Goal: Transaction & Acquisition: Book appointment/travel/reservation

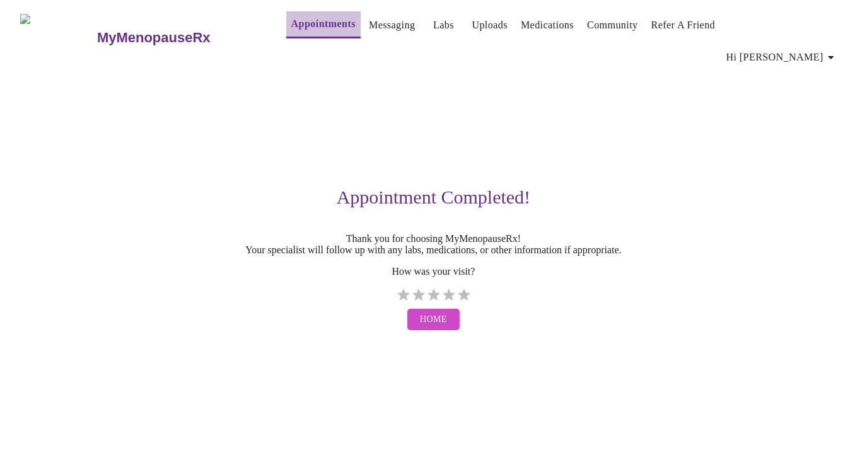
click at [299, 24] on link "Appointments" at bounding box center [323, 24] width 64 height 18
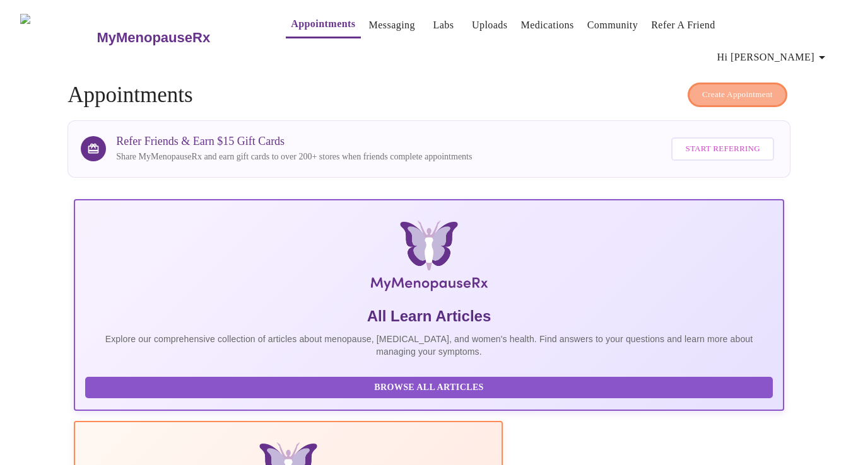
click at [751, 88] on span "Create Appointment" at bounding box center [737, 95] width 71 height 15
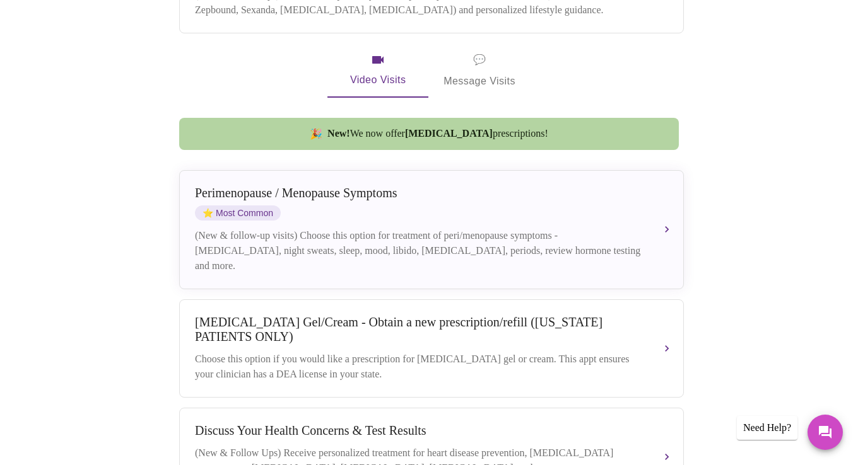
scroll to position [372, 0]
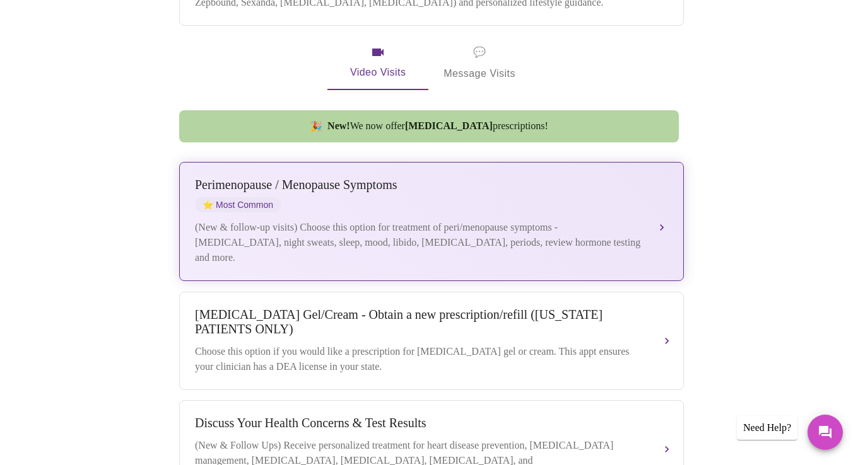
click at [643, 195] on div "[MEDICAL_DATA] / Menopause Symptoms ⭐ Most Common (New & follow-up visits) Choo…" at bounding box center [431, 222] width 473 height 88
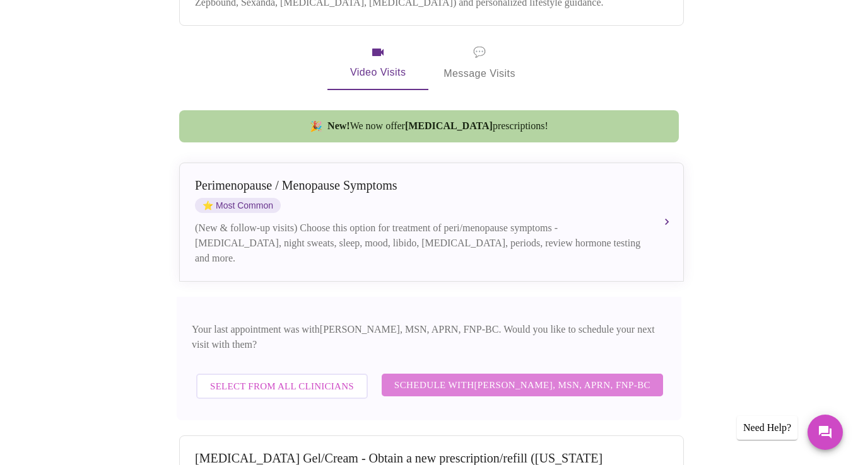
click at [554, 377] on span "Schedule with [PERSON_NAME], MSN, APRN, FNP-BC" at bounding box center [522, 385] width 256 height 16
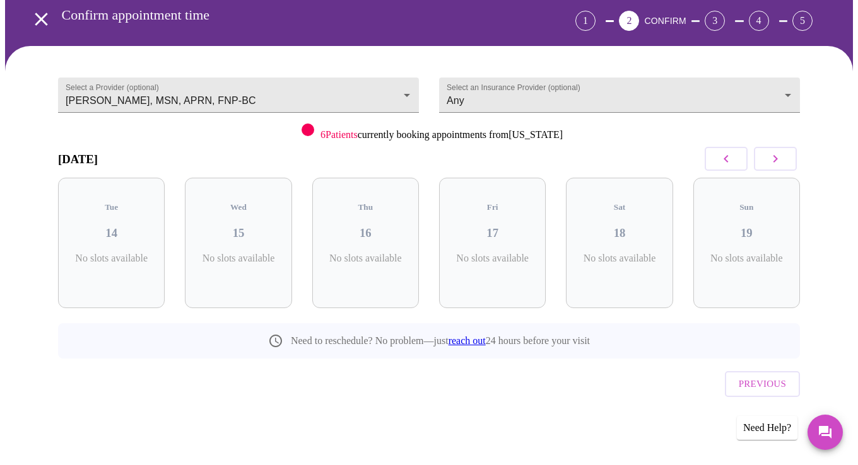
scroll to position [30, 0]
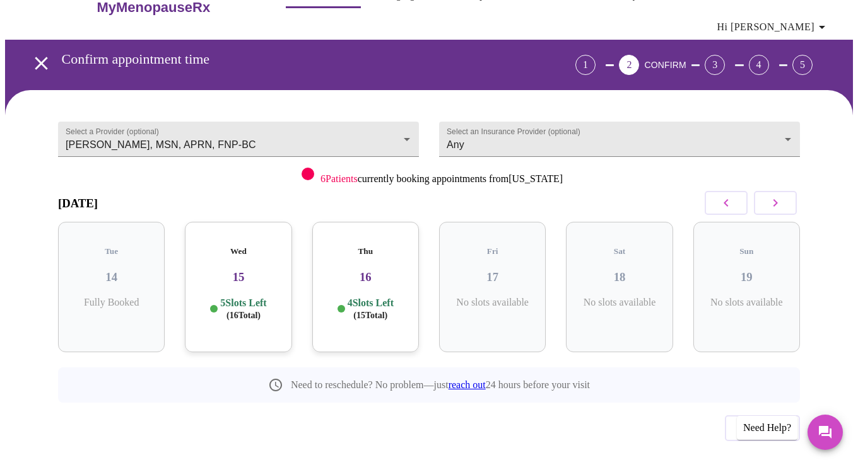
click at [778, 199] on icon "button" at bounding box center [775, 203] width 4 height 8
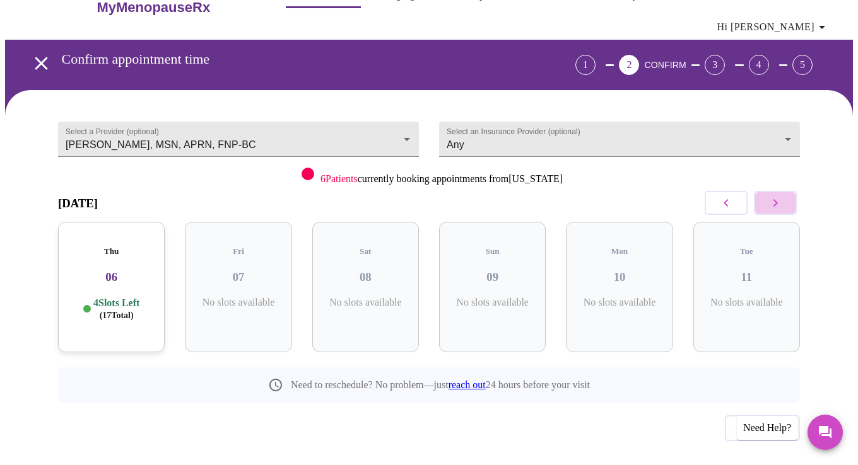
click at [778, 199] on icon "button" at bounding box center [775, 203] width 4 height 8
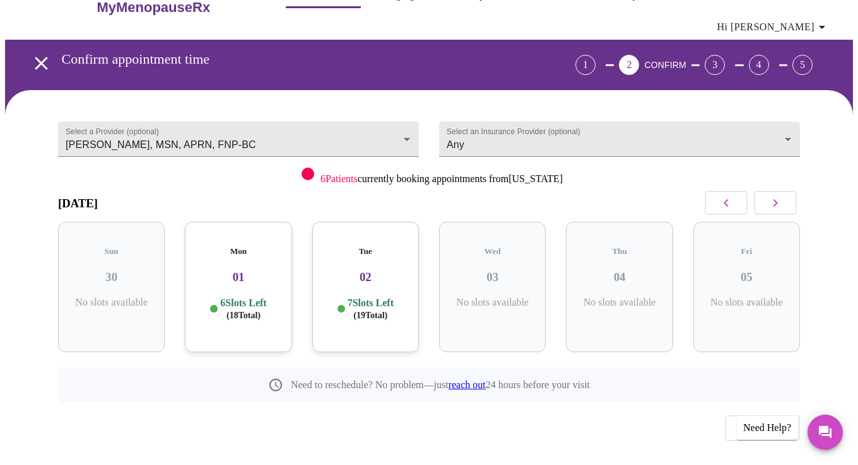
click at [778, 199] on icon "button" at bounding box center [775, 203] width 4 height 8
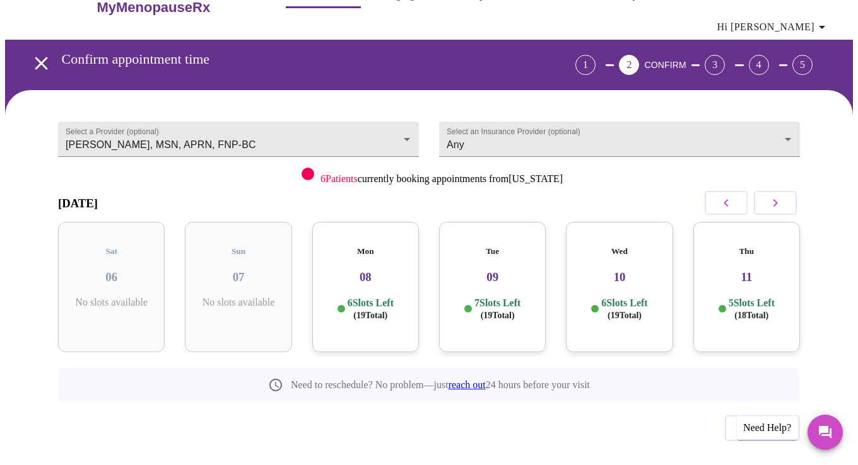
click at [382, 271] on h3 "08" at bounding box center [365, 278] width 86 height 14
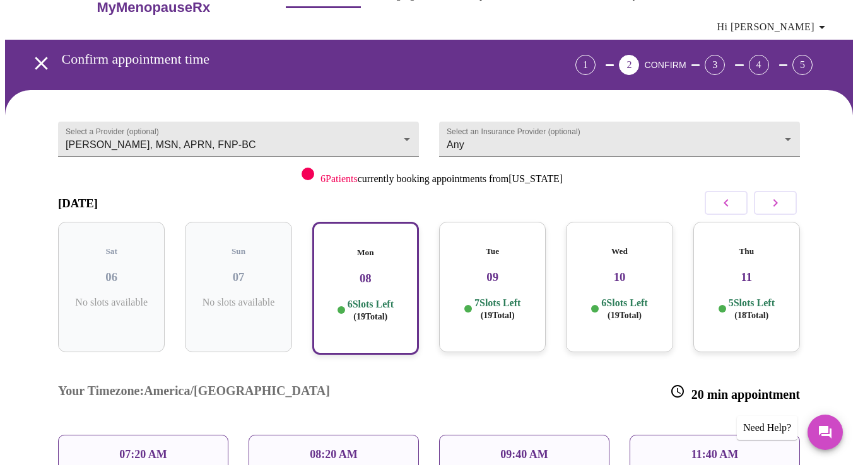
click at [157, 448] on p "07:20 AM" at bounding box center [143, 454] width 48 height 13
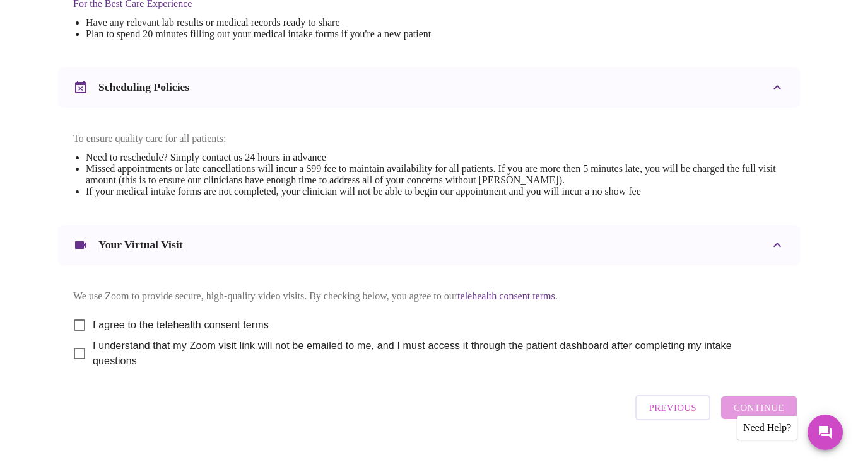
scroll to position [433, 0]
click at [74, 314] on input "I agree to the telehealth consent terms" at bounding box center [79, 326] width 26 height 26
checkbox input "true"
click at [74, 342] on input "I understand that my Zoom visit link will not be emailed to me, and I must acce…" at bounding box center [79, 355] width 26 height 26
checkbox input "true"
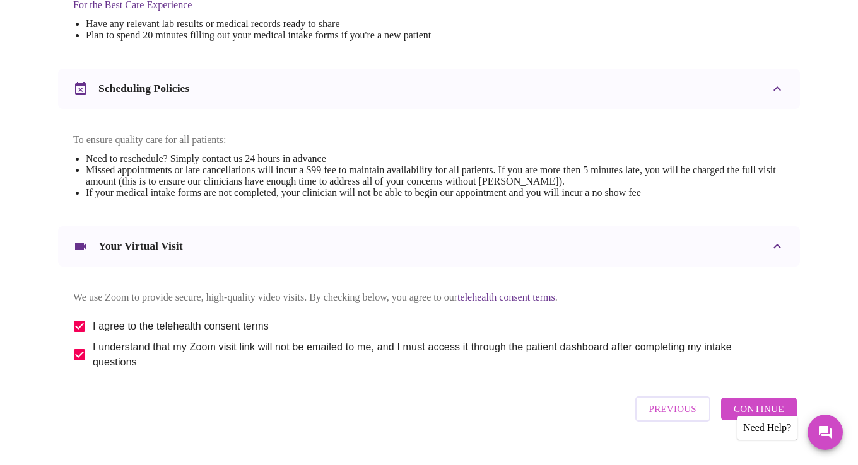
click at [766, 402] on span "Continue" at bounding box center [759, 409] width 50 height 16
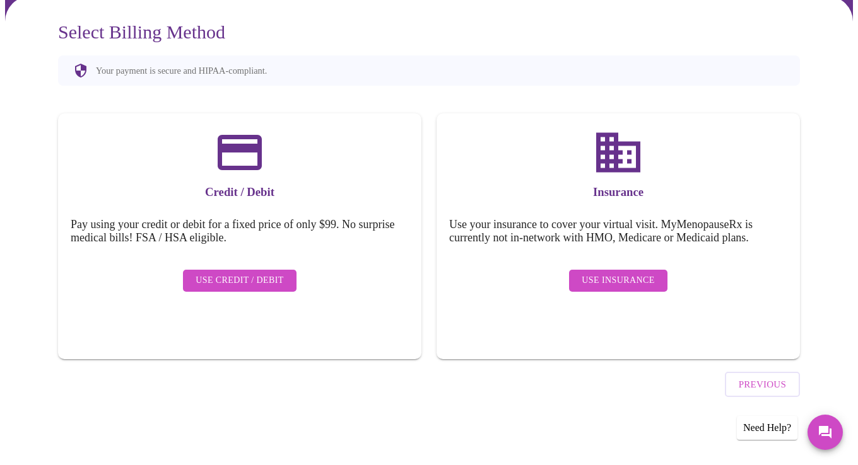
scroll to position [71, 0]
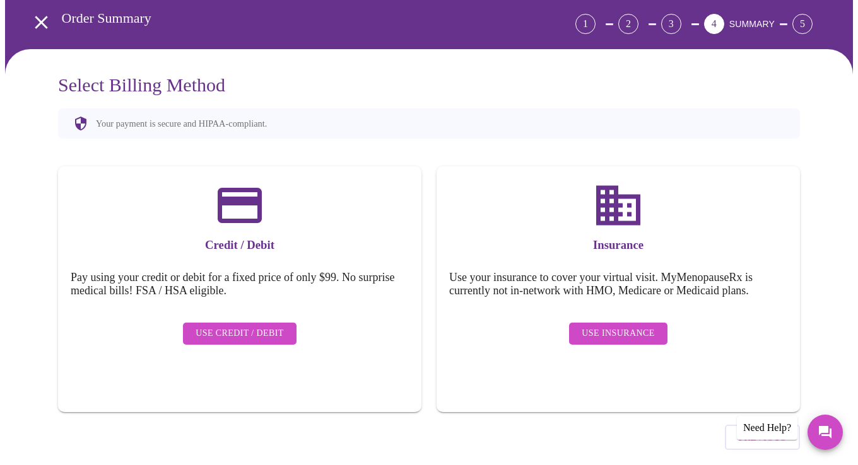
click at [615, 326] on span "Use Insurance" at bounding box center [618, 334] width 73 height 16
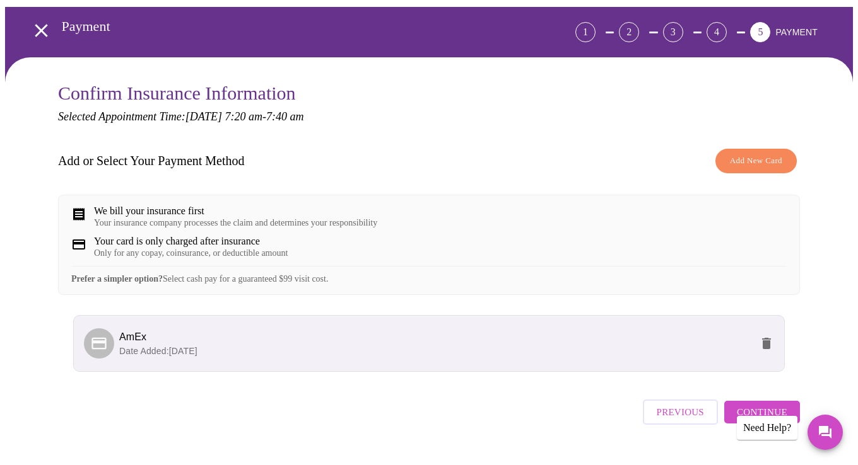
scroll to position [81, 0]
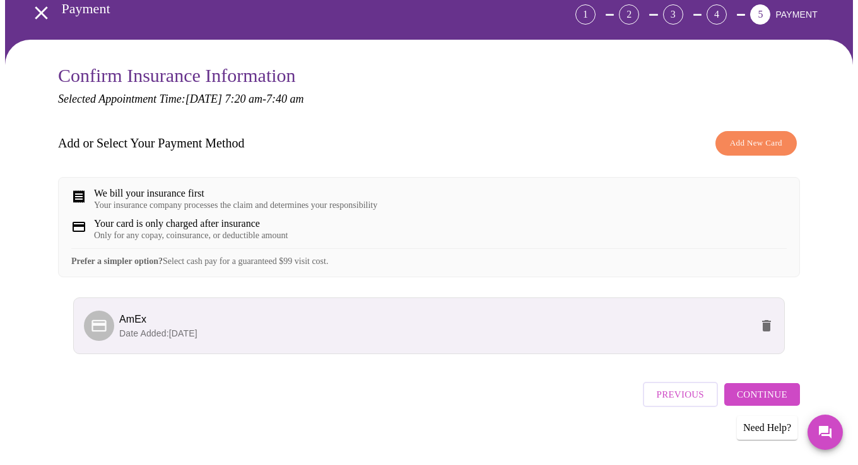
click at [770, 387] on span "Continue" at bounding box center [762, 395] width 50 height 16
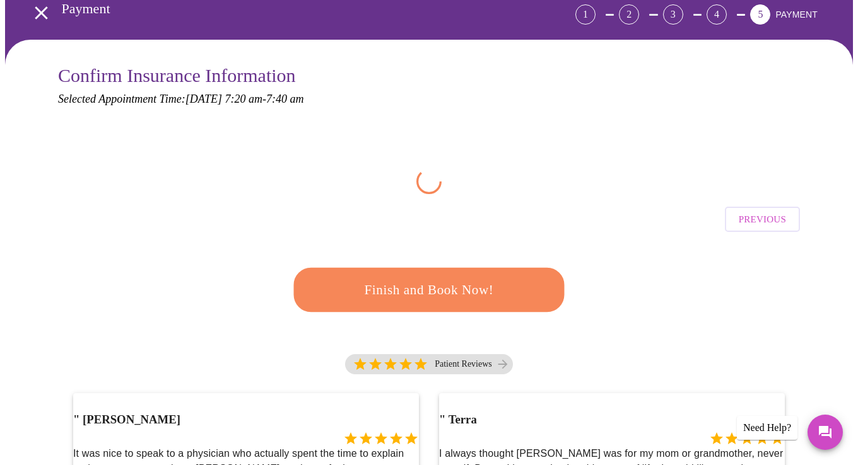
click at [454, 279] on span "Finish and Book Now!" at bounding box center [428, 290] width 233 height 23
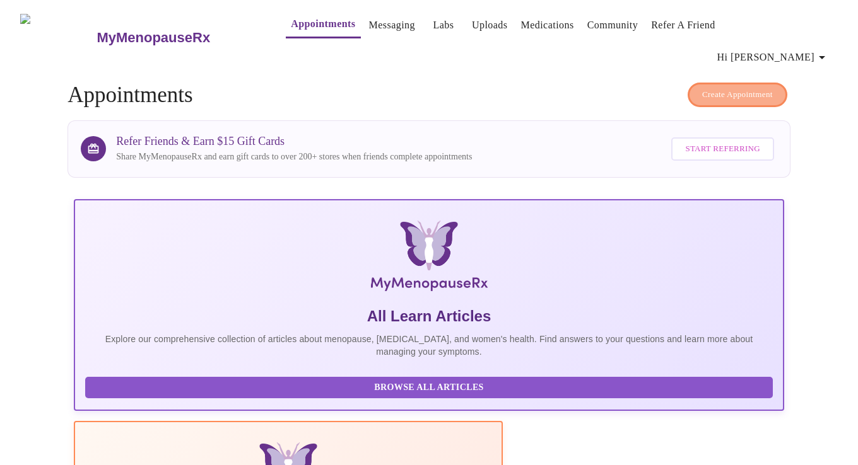
click at [719, 88] on span "Create Appointment" at bounding box center [737, 95] width 71 height 15
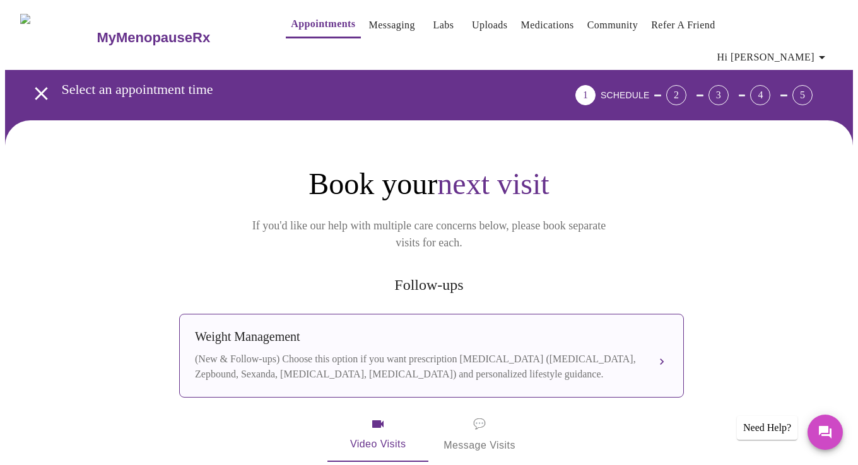
click at [406, 352] on div "(New & Follow-ups) Choose this option if you want prescription [MEDICAL_DATA] (…" at bounding box center [419, 367] width 448 height 30
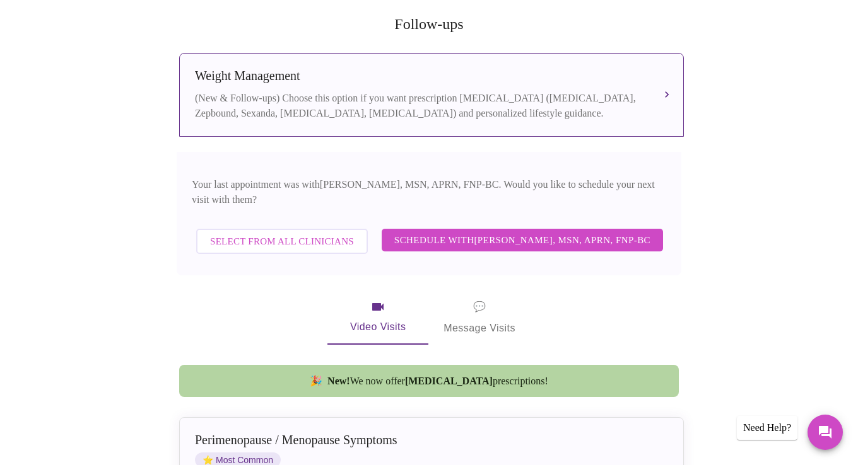
scroll to position [298, 0]
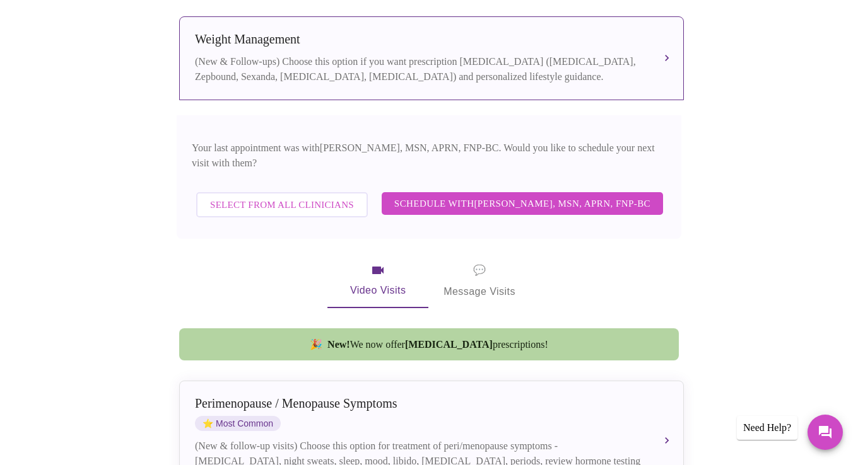
click at [515, 196] on span "Schedule with [PERSON_NAME], MSN, APRN, FNP-BC" at bounding box center [522, 204] width 256 height 16
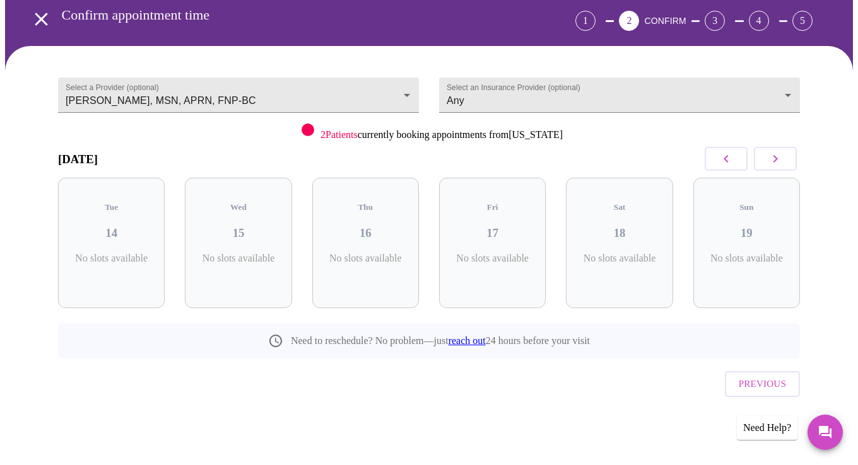
scroll to position [30, 0]
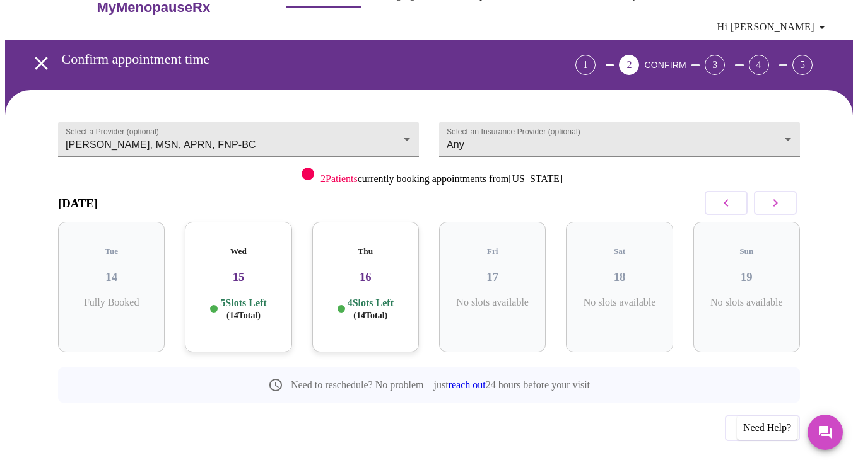
click at [783, 196] on icon "button" at bounding box center [775, 203] width 15 height 15
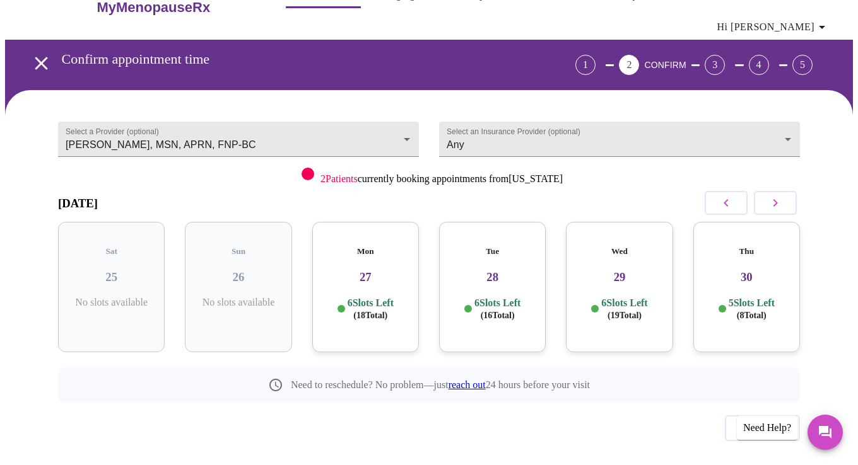
click at [783, 196] on icon "button" at bounding box center [775, 203] width 15 height 15
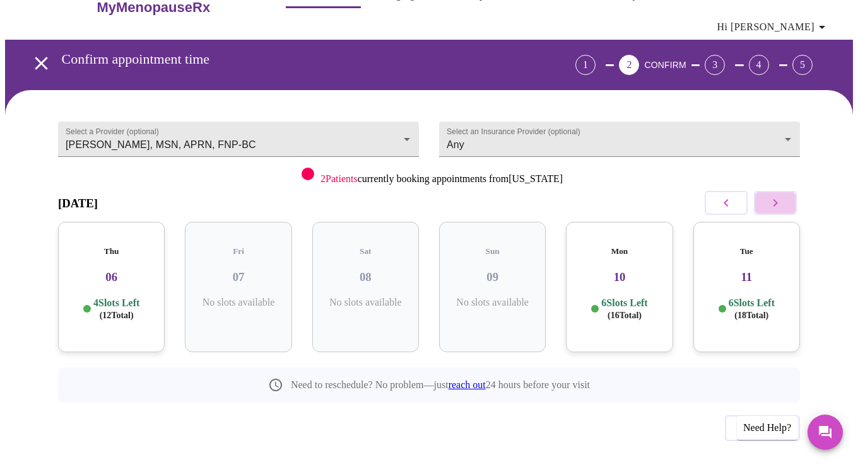
click at [783, 196] on icon "button" at bounding box center [775, 203] width 15 height 15
click at [267, 271] on h3 "13" at bounding box center [238, 278] width 86 height 14
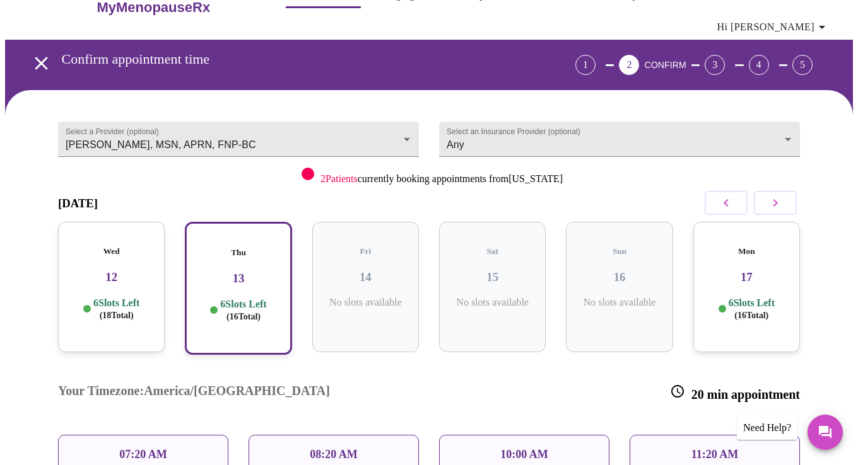
click at [184, 435] on div "07:20 AM" at bounding box center [143, 455] width 170 height 40
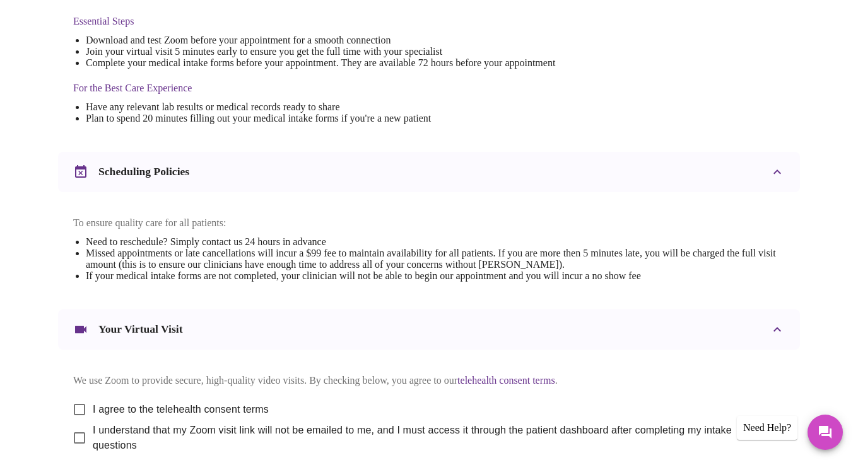
scroll to position [448, 0]
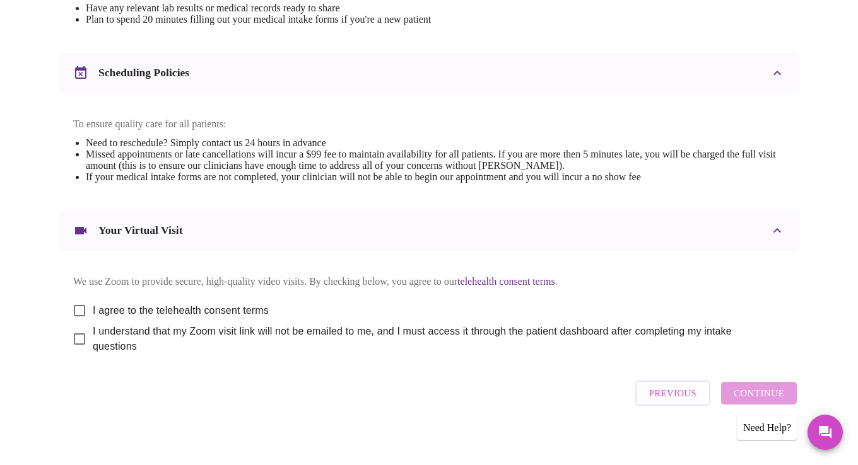
click at [72, 302] on input "I agree to the telehealth consent terms" at bounding box center [79, 311] width 26 height 26
checkbox input "true"
click at [78, 331] on input "I understand that my Zoom visit link will not be emailed to me, and I must acce…" at bounding box center [79, 339] width 26 height 26
checkbox input "true"
click at [769, 391] on span "Continue" at bounding box center [759, 393] width 50 height 16
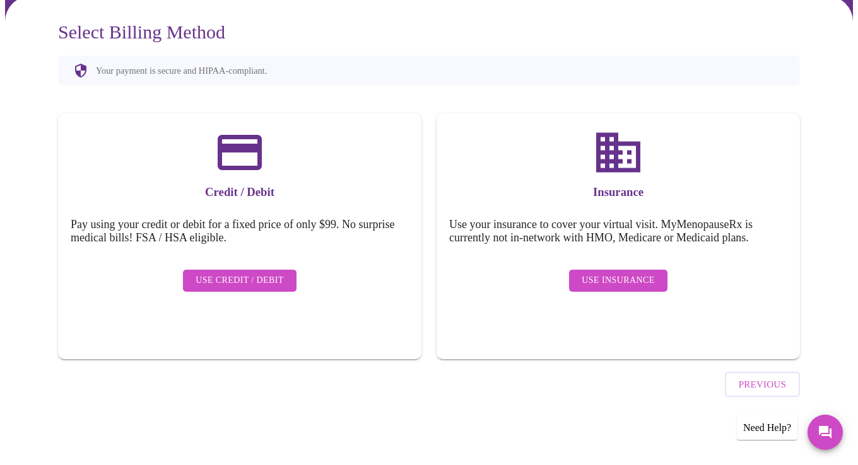
scroll to position [71, 0]
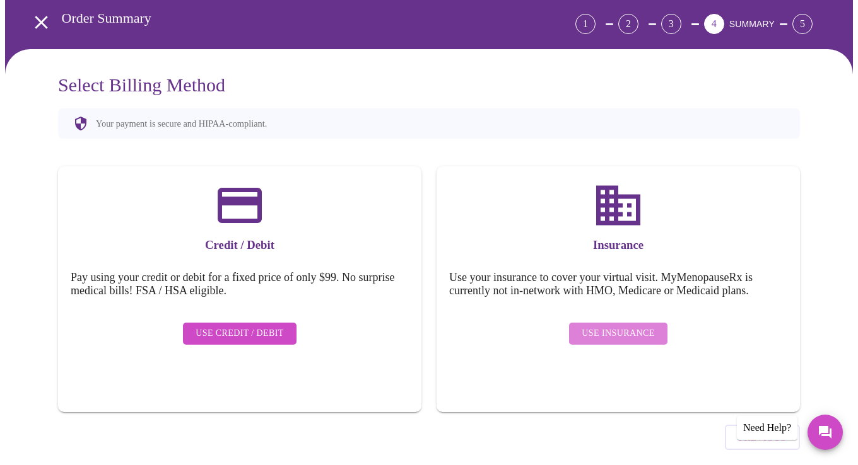
click at [622, 326] on span "Use Insurance" at bounding box center [618, 334] width 73 height 16
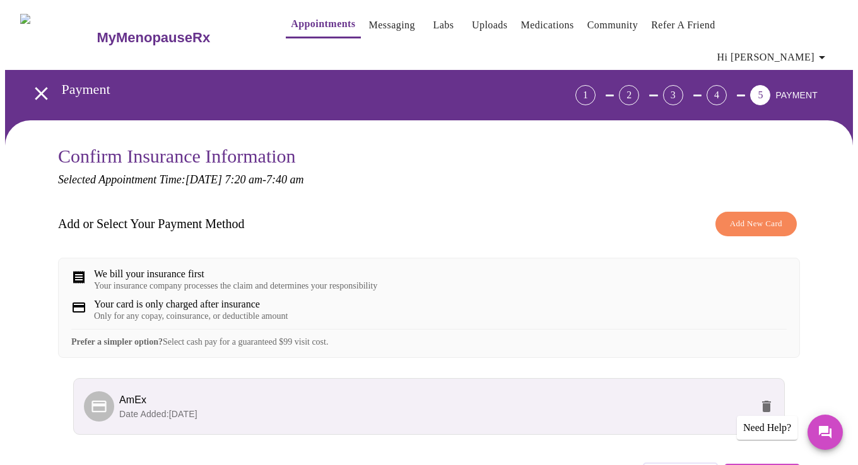
scroll to position [81, 0]
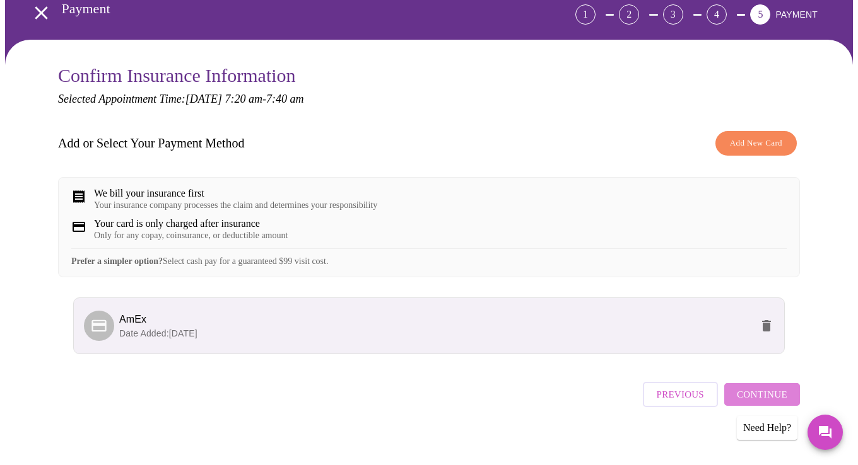
click at [769, 392] on span "Continue" at bounding box center [762, 395] width 50 height 16
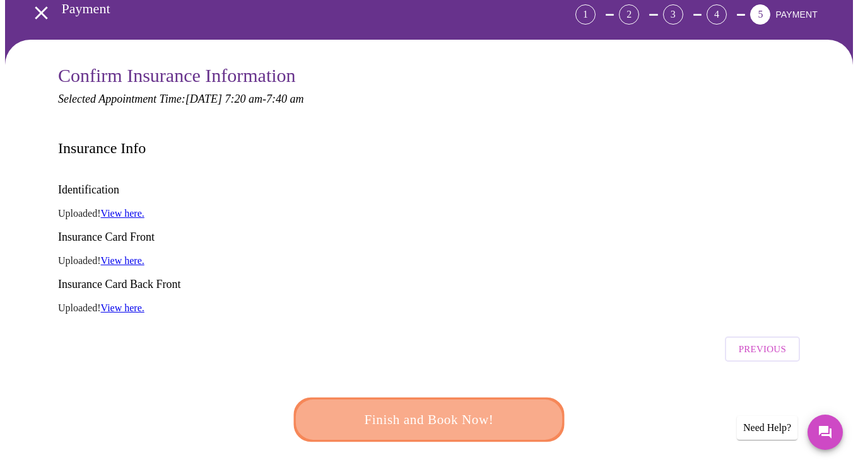
click at [438, 409] on span "Finish and Book Now!" at bounding box center [428, 420] width 233 height 23
